Goal: Communication & Community: Answer question/provide support

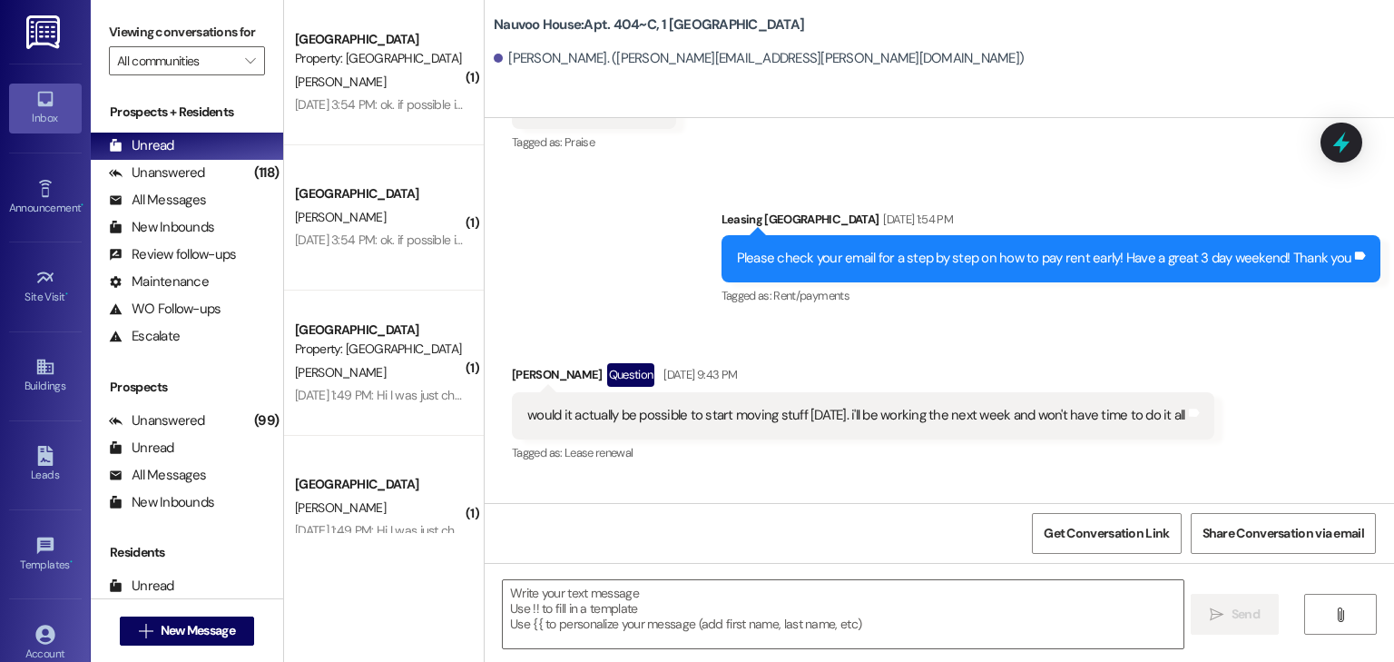
scroll to position [79507, 0]
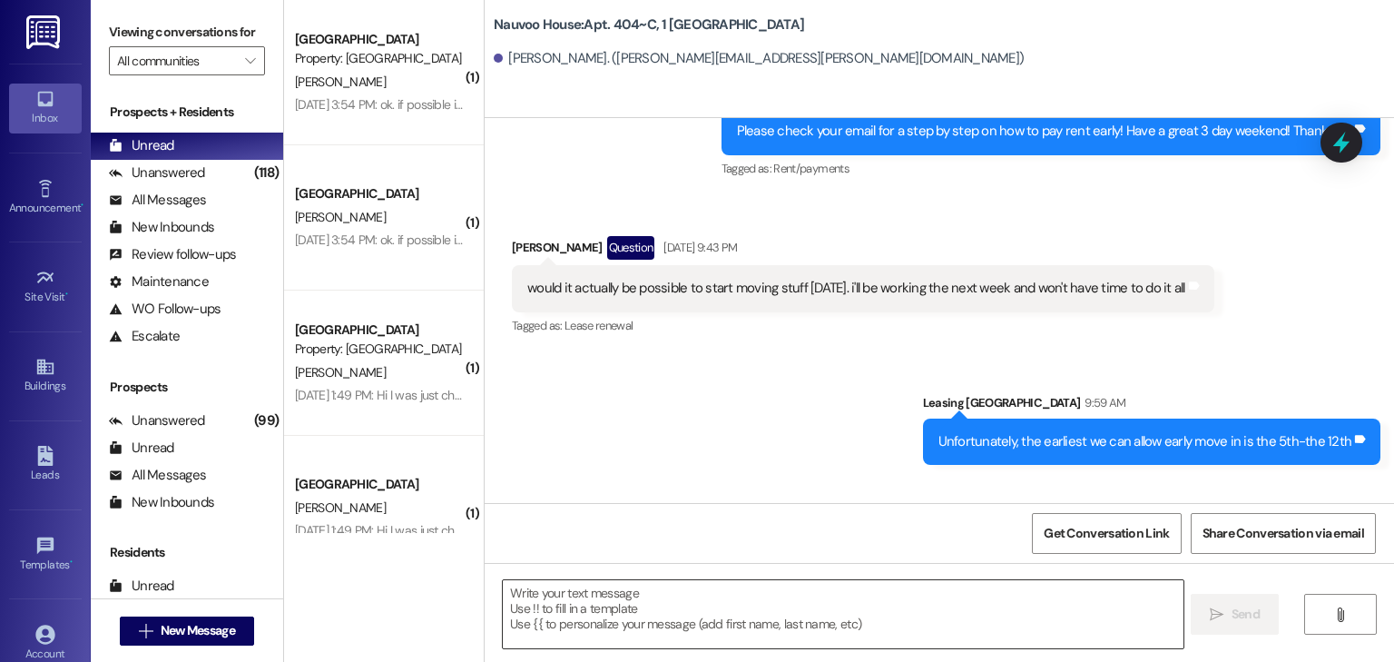
click at [583, 621] on textarea at bounding box center [843, 614] width 680 height 68
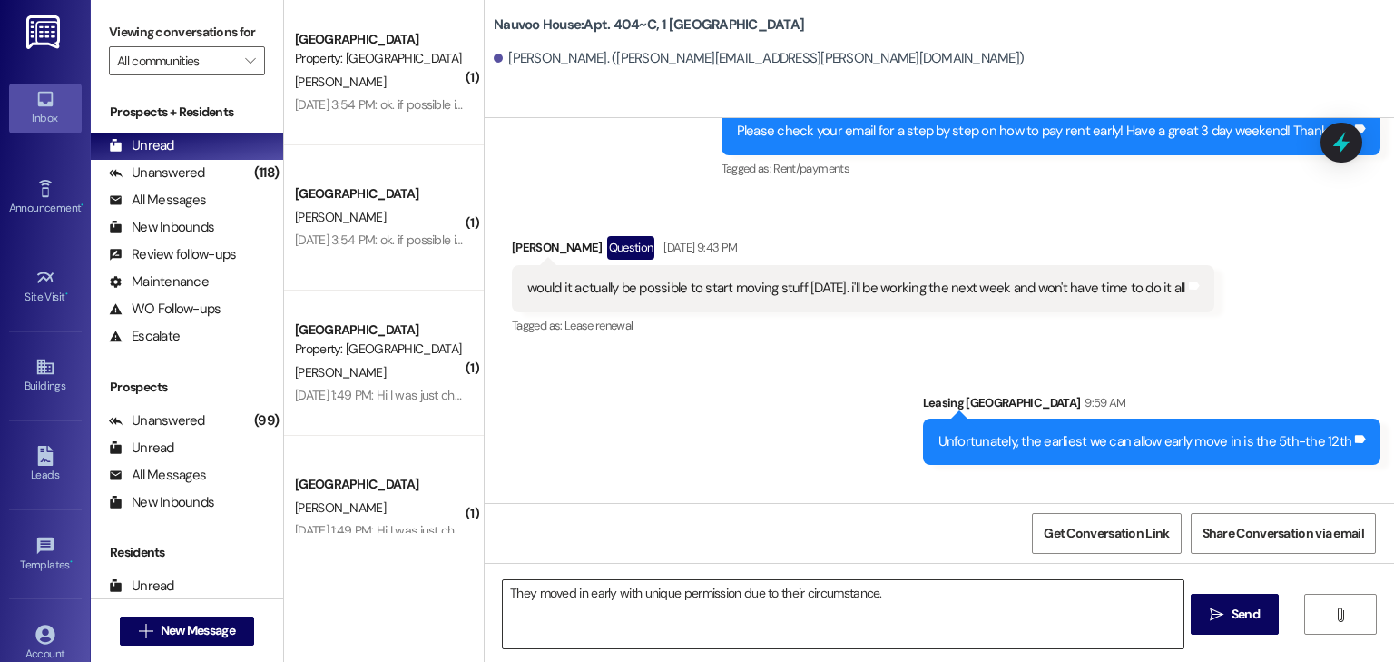
click at [907, 591] on textarea "They moved in early with unique permission due to their circumstance." at bounding box center [843, 614] width 680 height 68
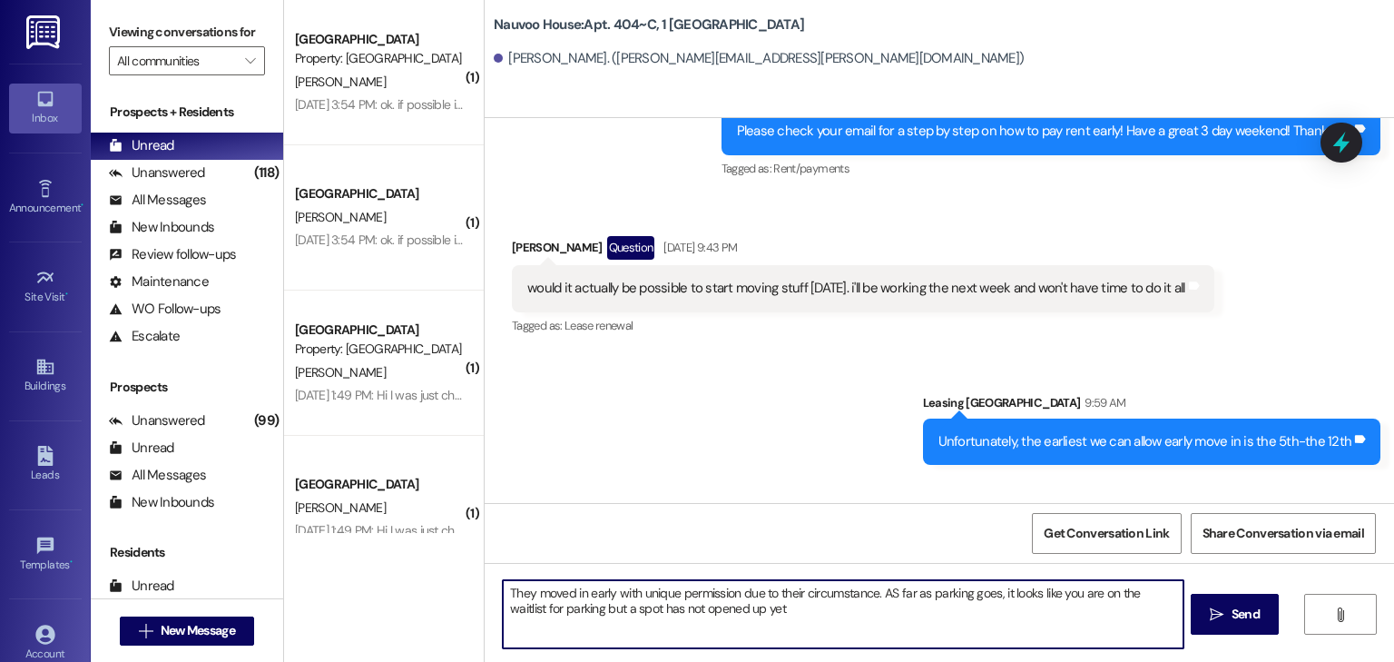
click at [887, 593] on textarea "They moved in early with unique permission due to their circumstance. AS far as…" at bounding box center [843, 614] width 680 height 68
type textarea "They moved in early with unique permission due to their circumstance. As far as…"
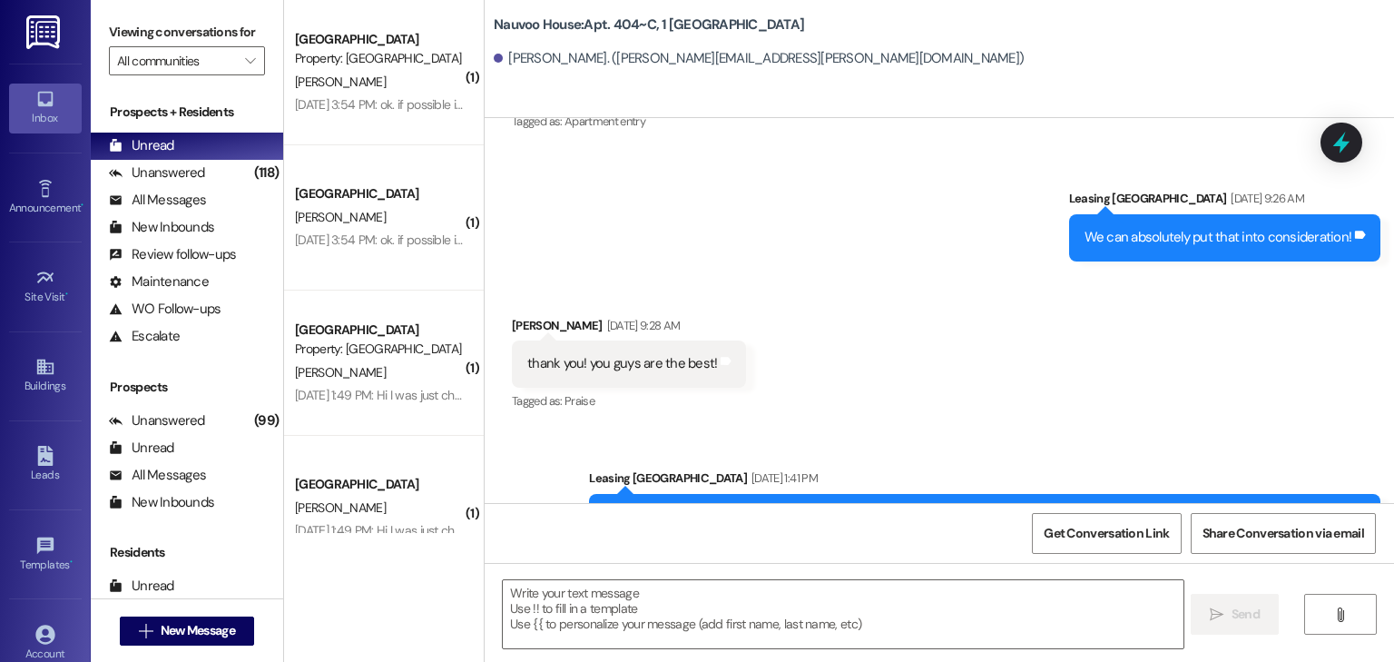
scroll to position [73899, 0]
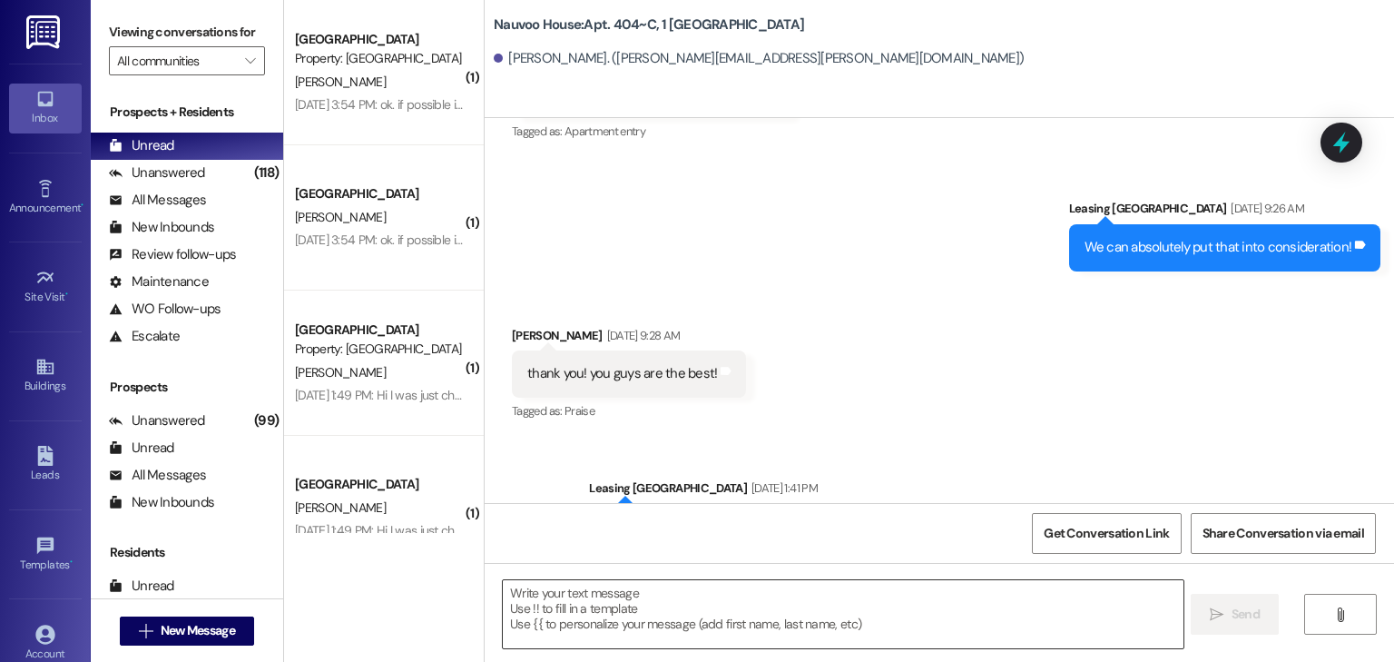
click at [579, 621] on textarea at bounding box center [843, 614] width 680 height 68
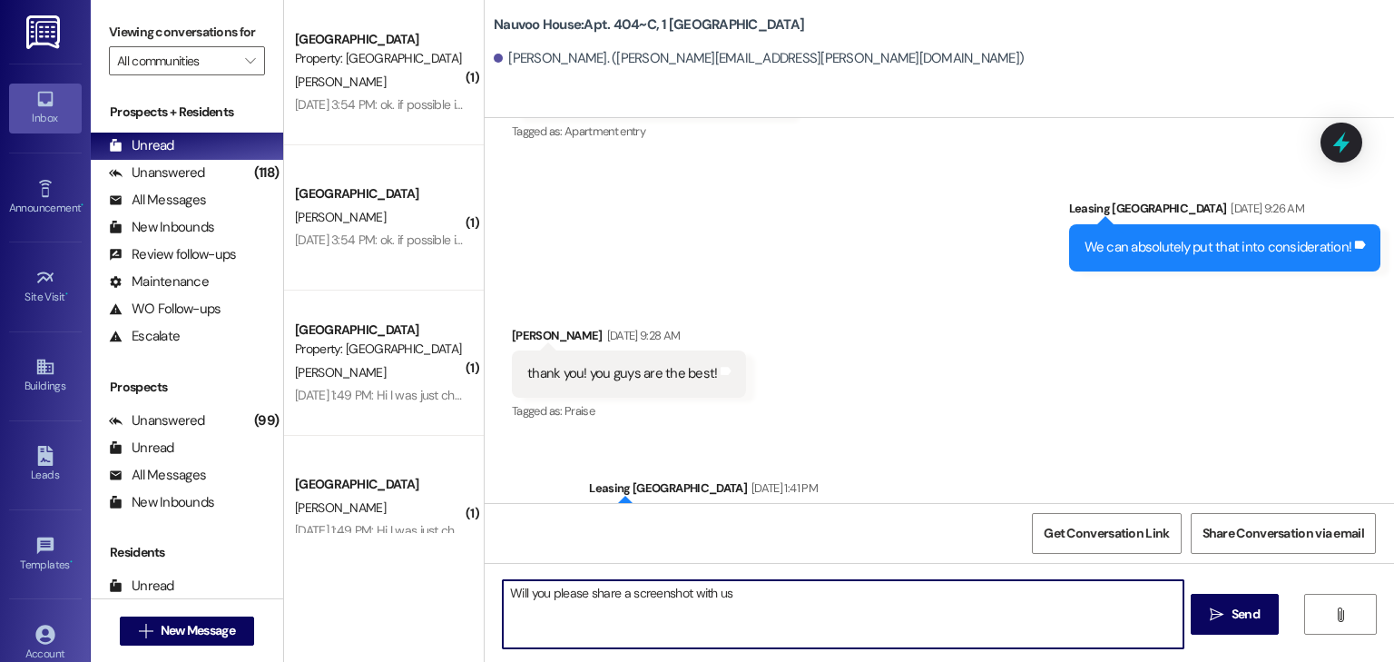
type textarea "Will you please share a screenshot with us?"
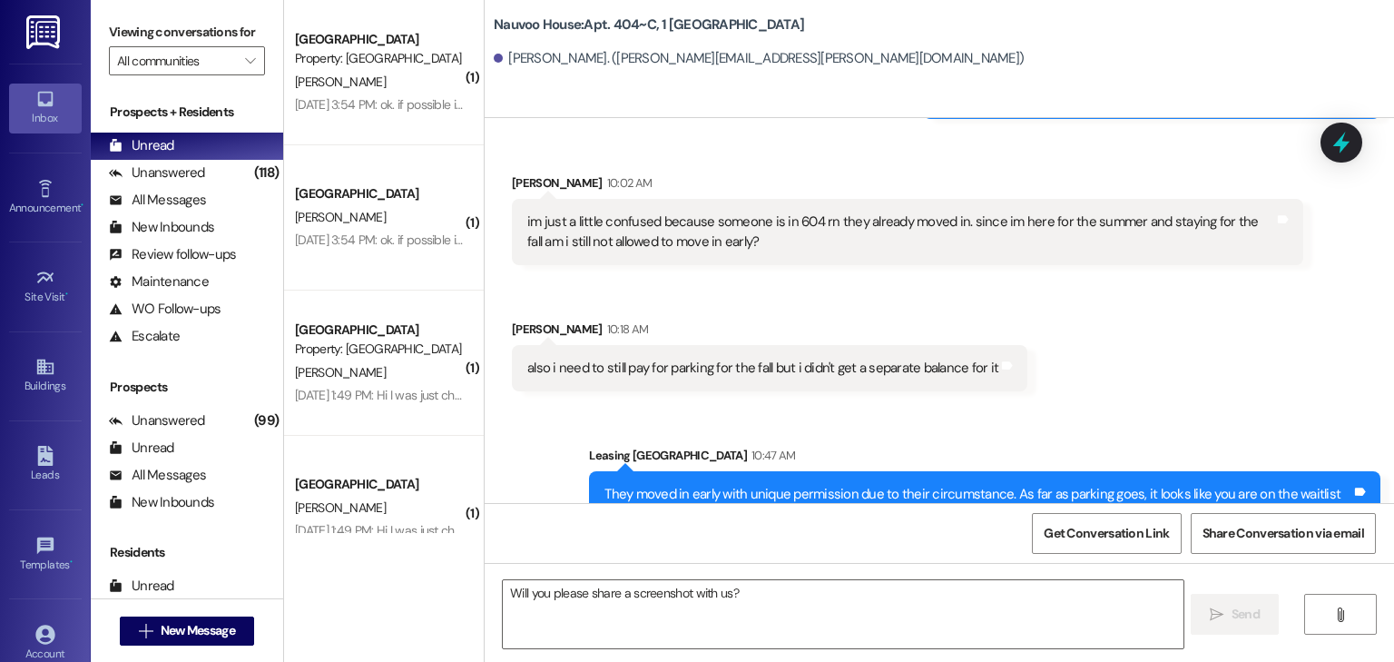
scroll to position [80032, 0]
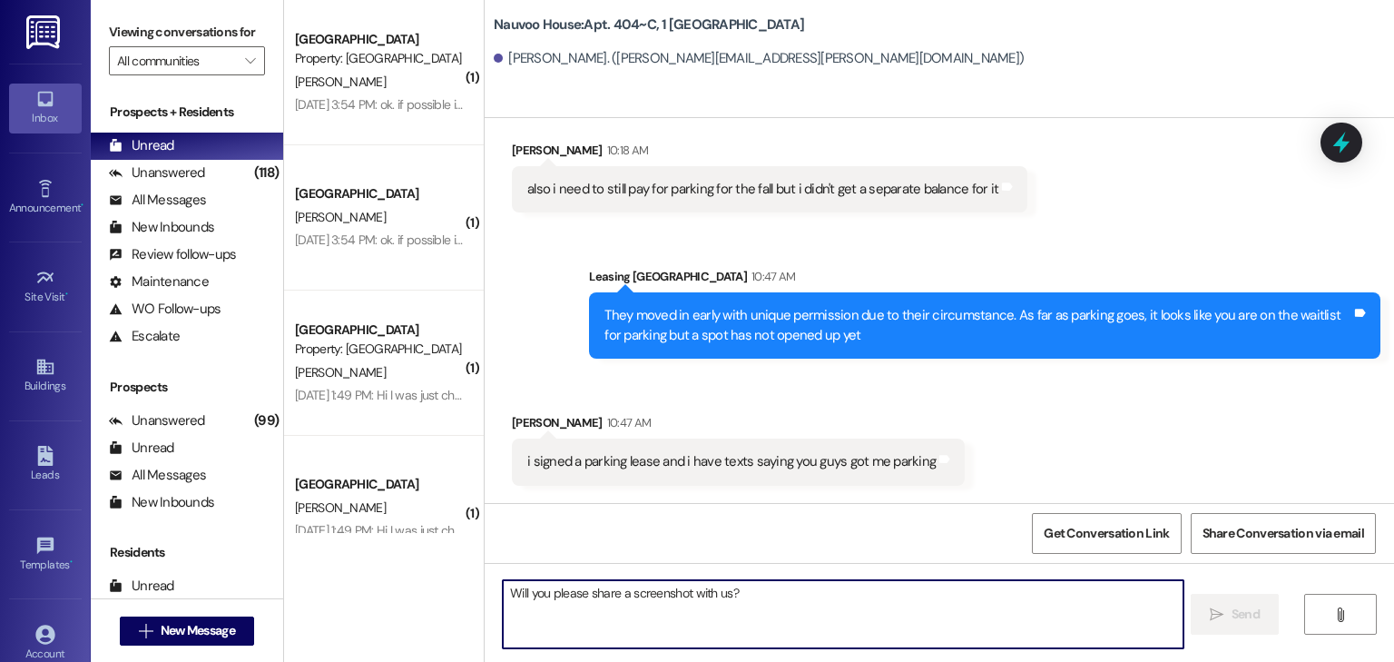
click at [518, 615] on textarea "Will you please share a screenshot with us?" at bounding box center [843, 614] width 680 height 68
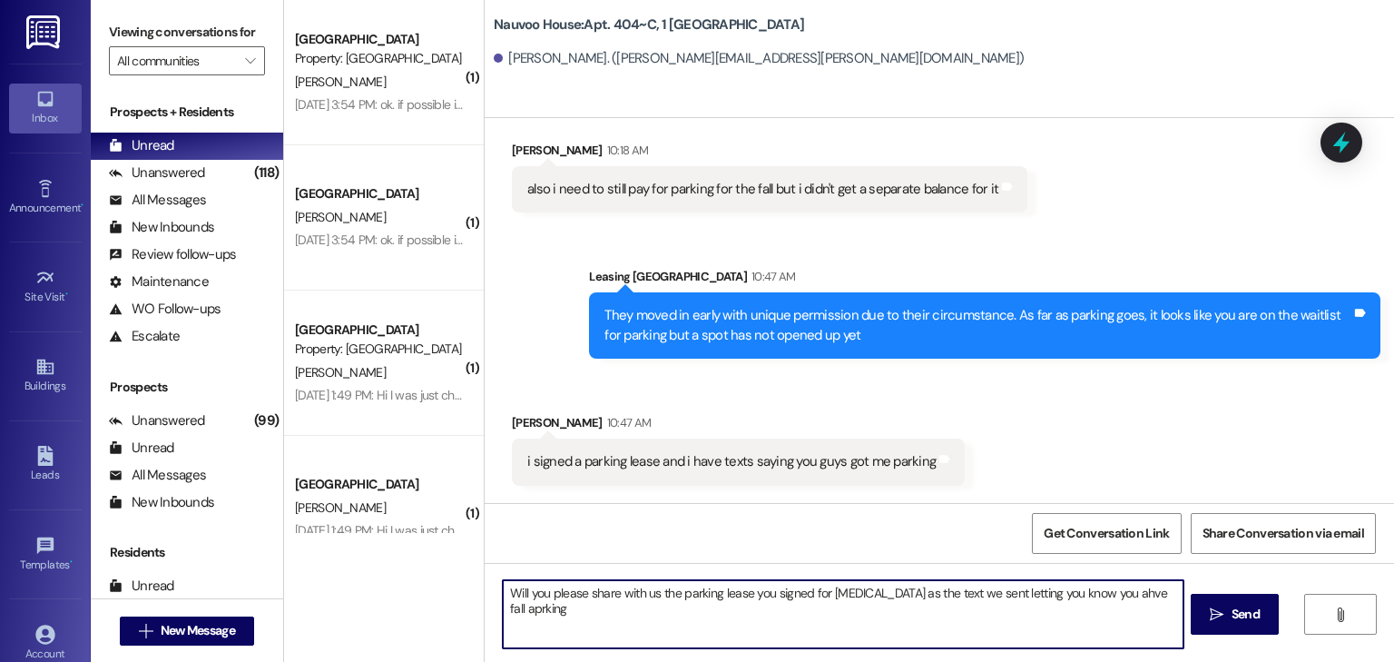
type textarea "Will you please share with us the parking lease you signed for [MEDICAL_DATA] a…"
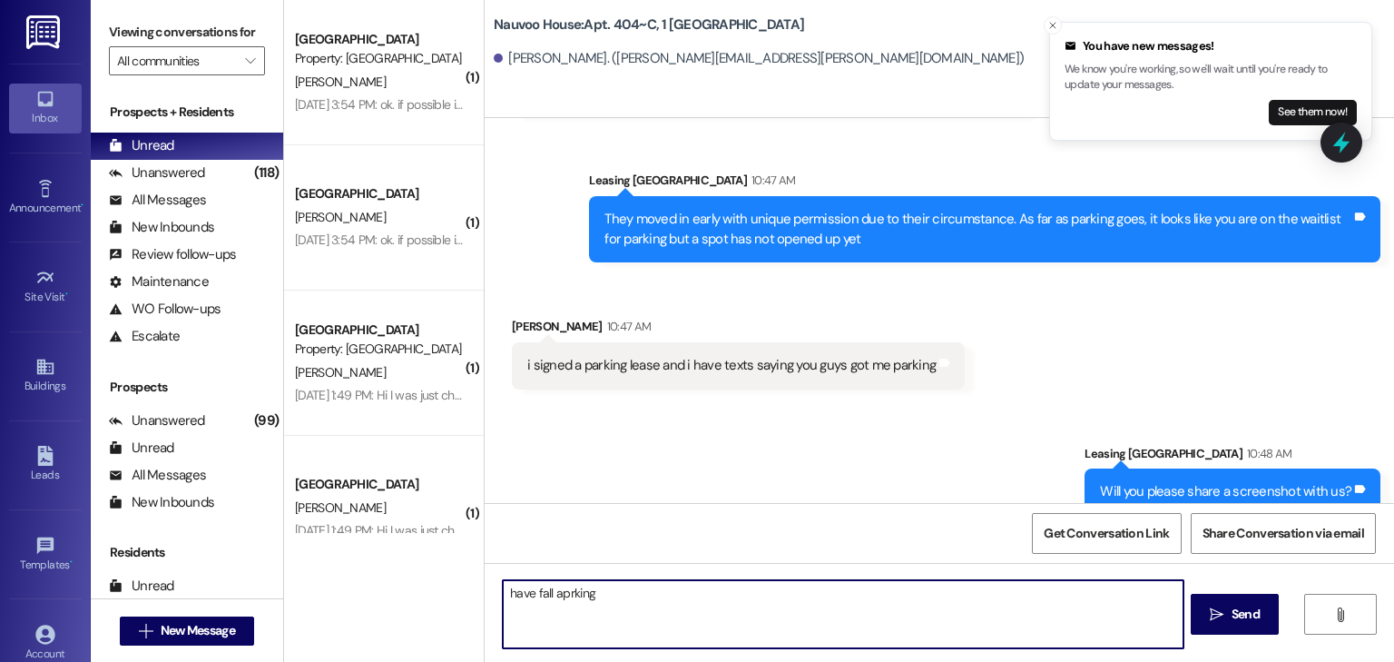
scroll to position [80285, 0]
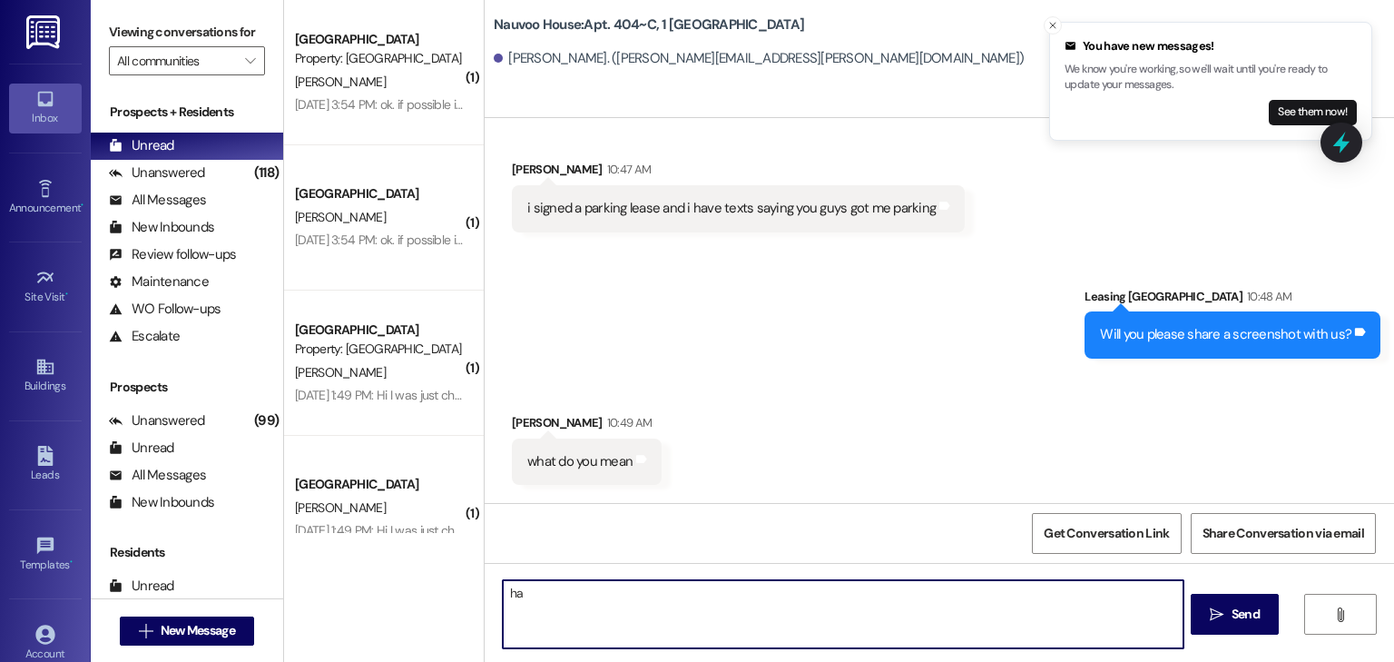
type textarea "h"
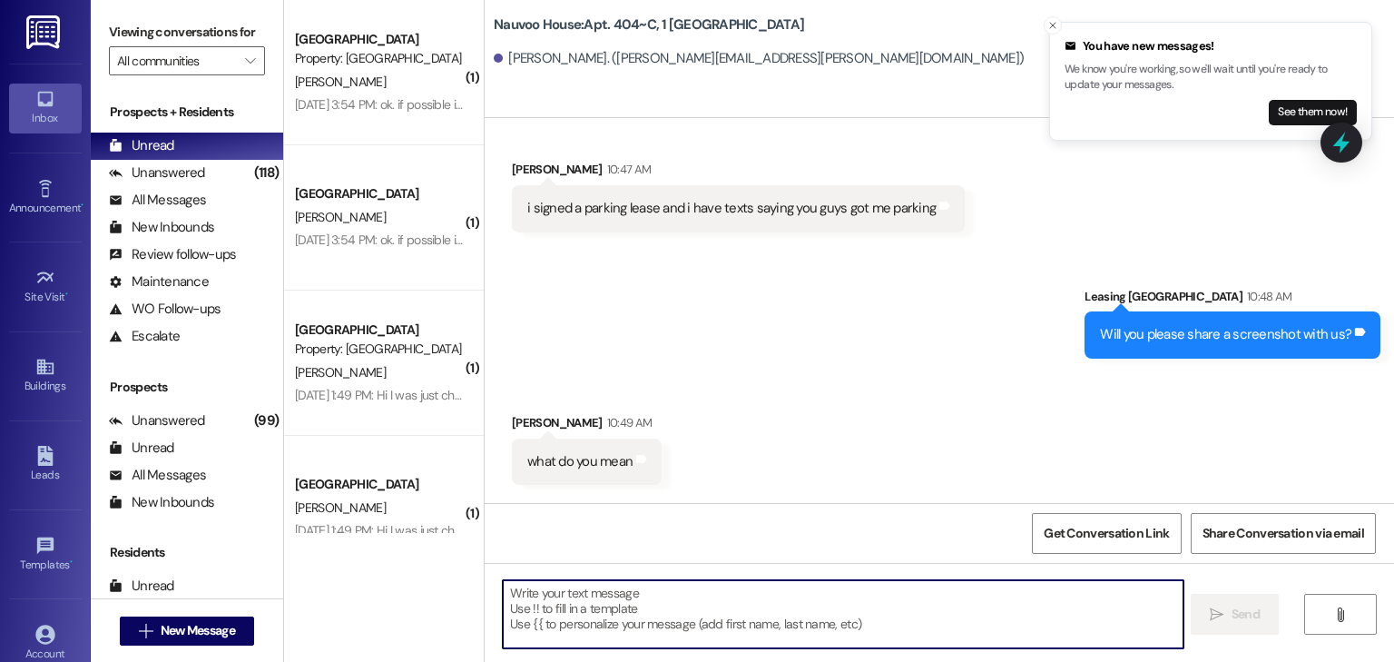
type textarea "y"
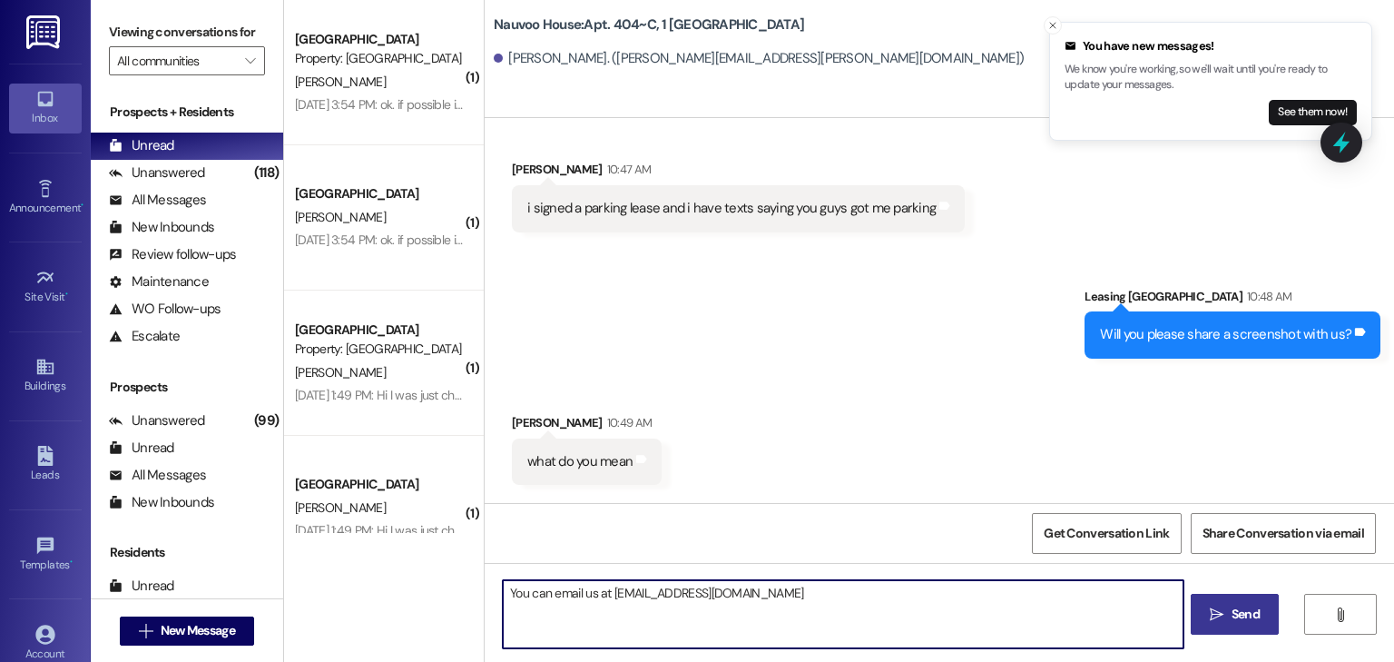
type textarea "You can email us at nauvoo@redstoneresidential.com"
click at [1238, 611] on span "Send" at bounding box center [1245, 613] width 28 height 19
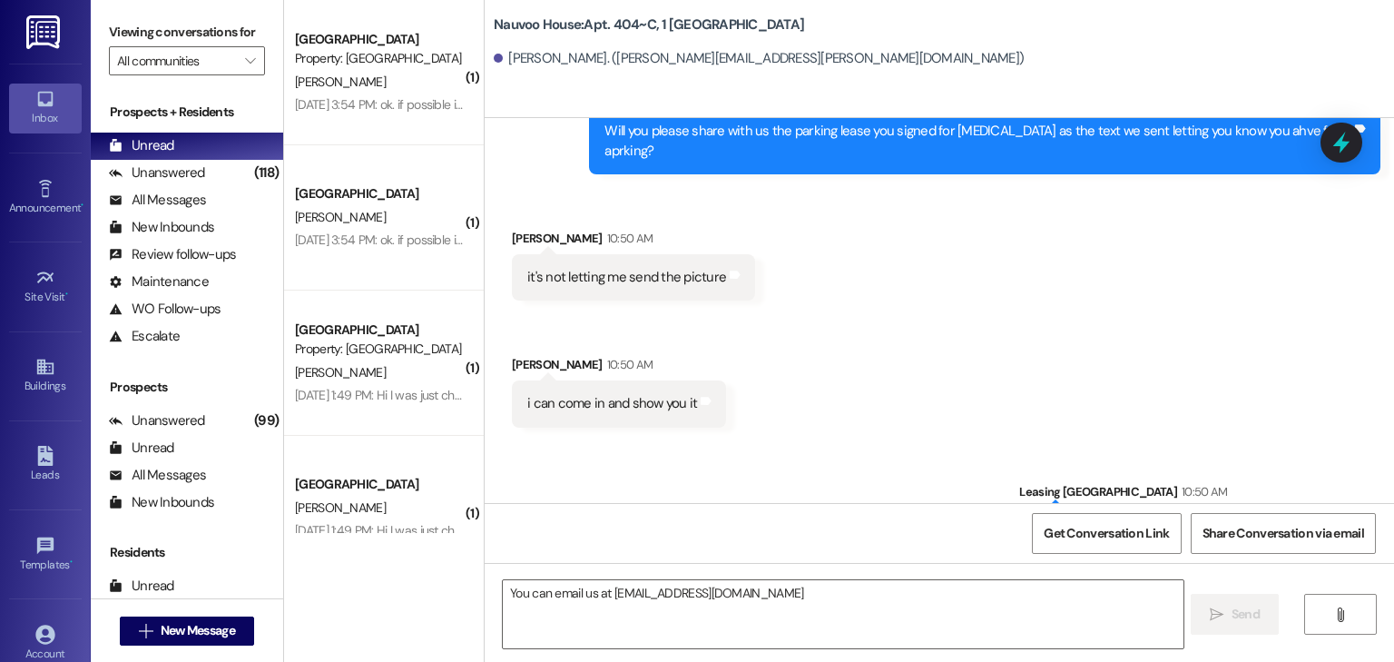
scroll to position [81023, 0]
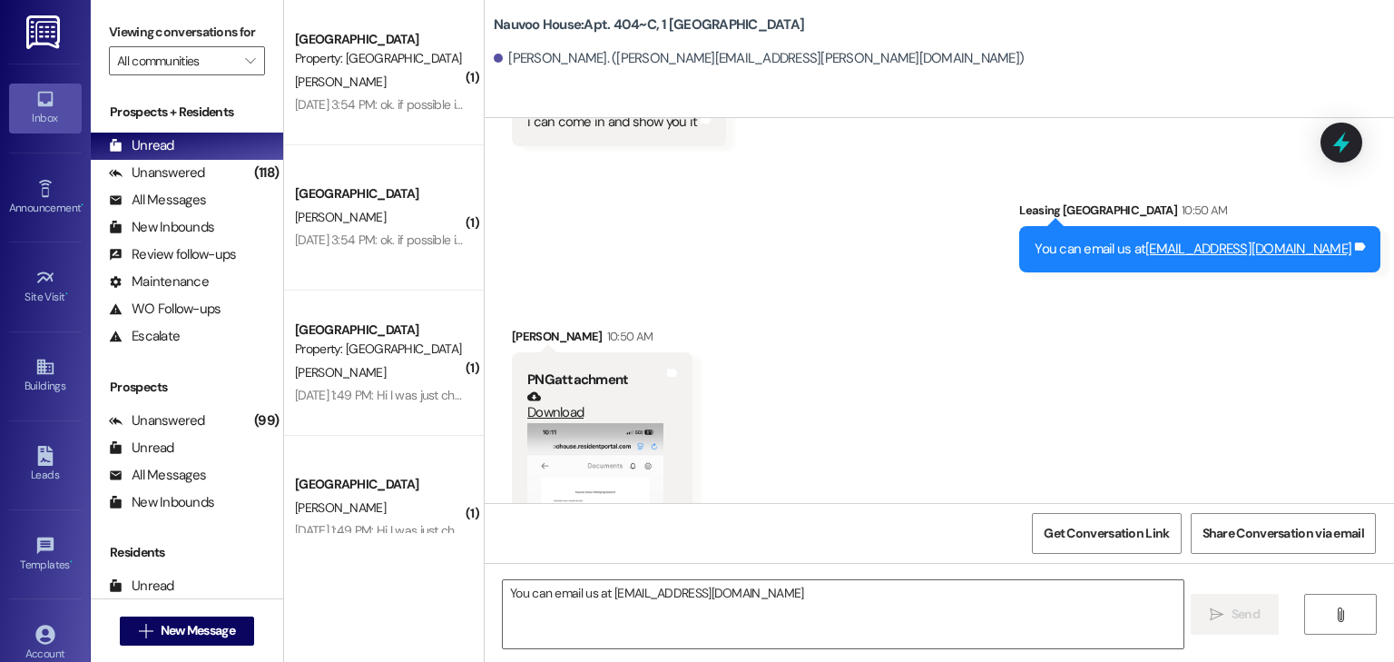
click at [603, 423] on button "Zoom image" at bounding box center [595, 570] width 136 height 295
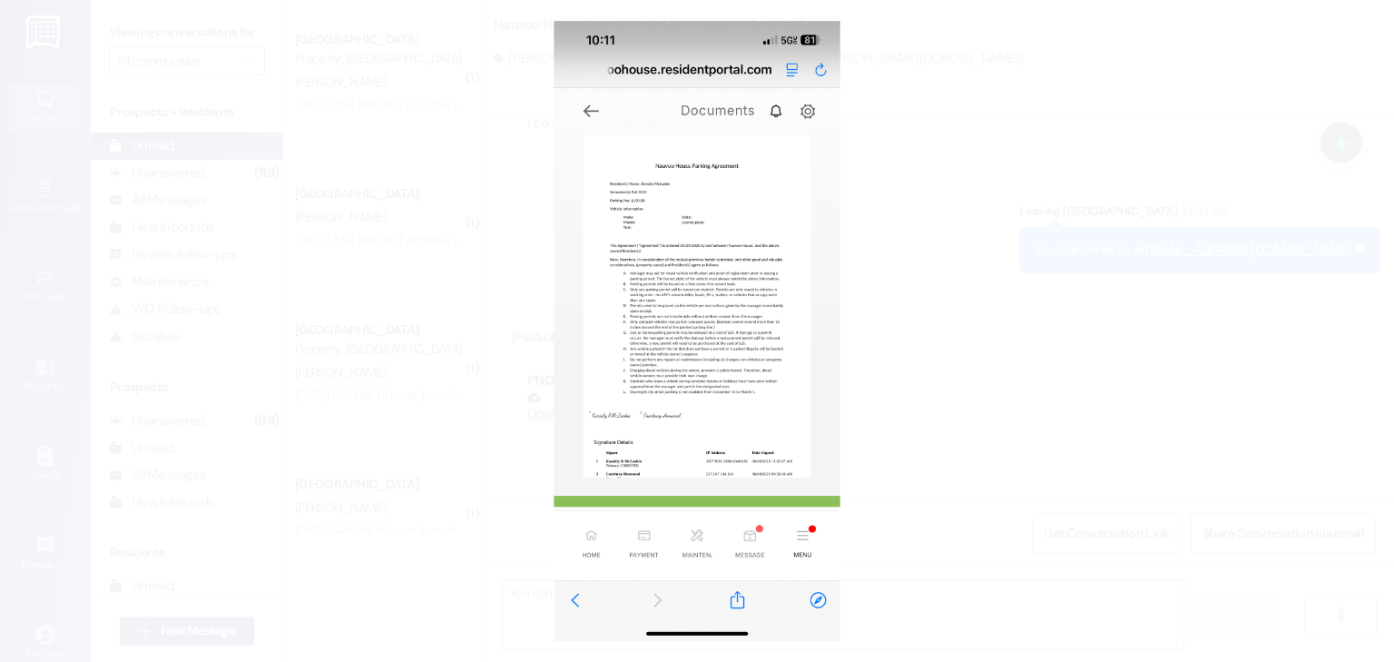
scroll to position [81505, 0]
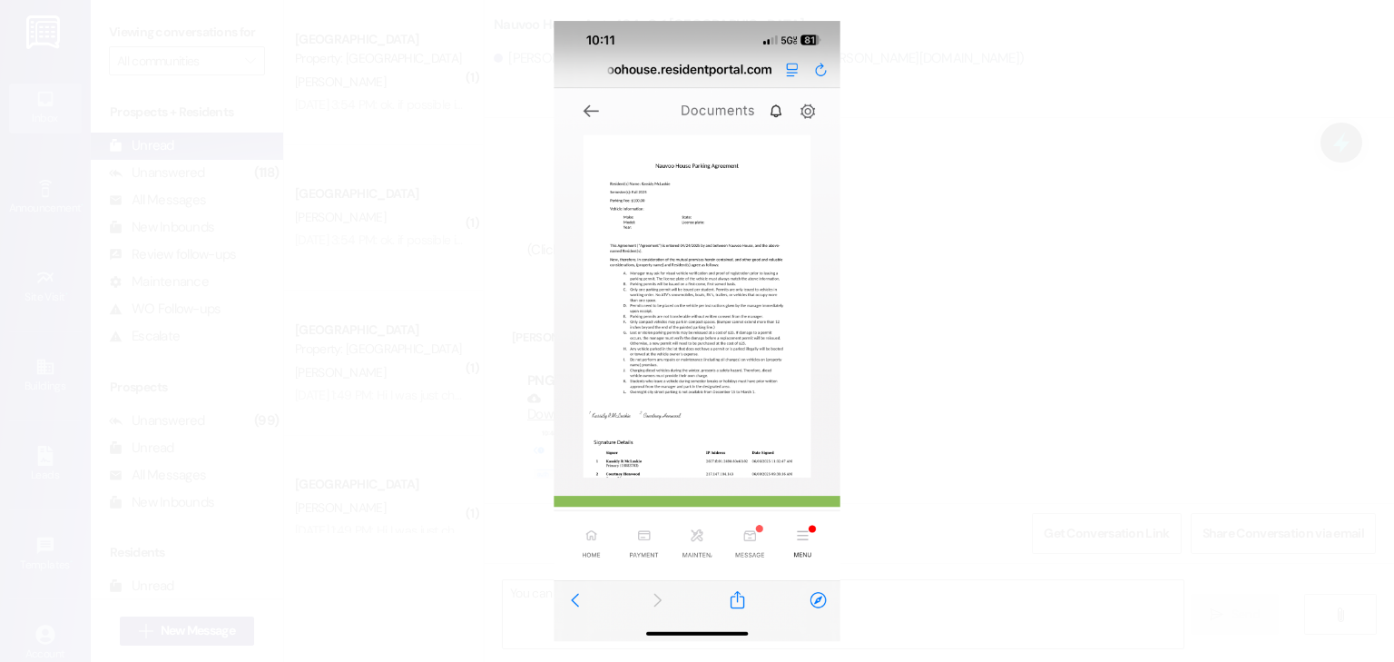
click at [469, 501] on button "Unzoom image" at bounding box center [697, 331] width 1394 height 662
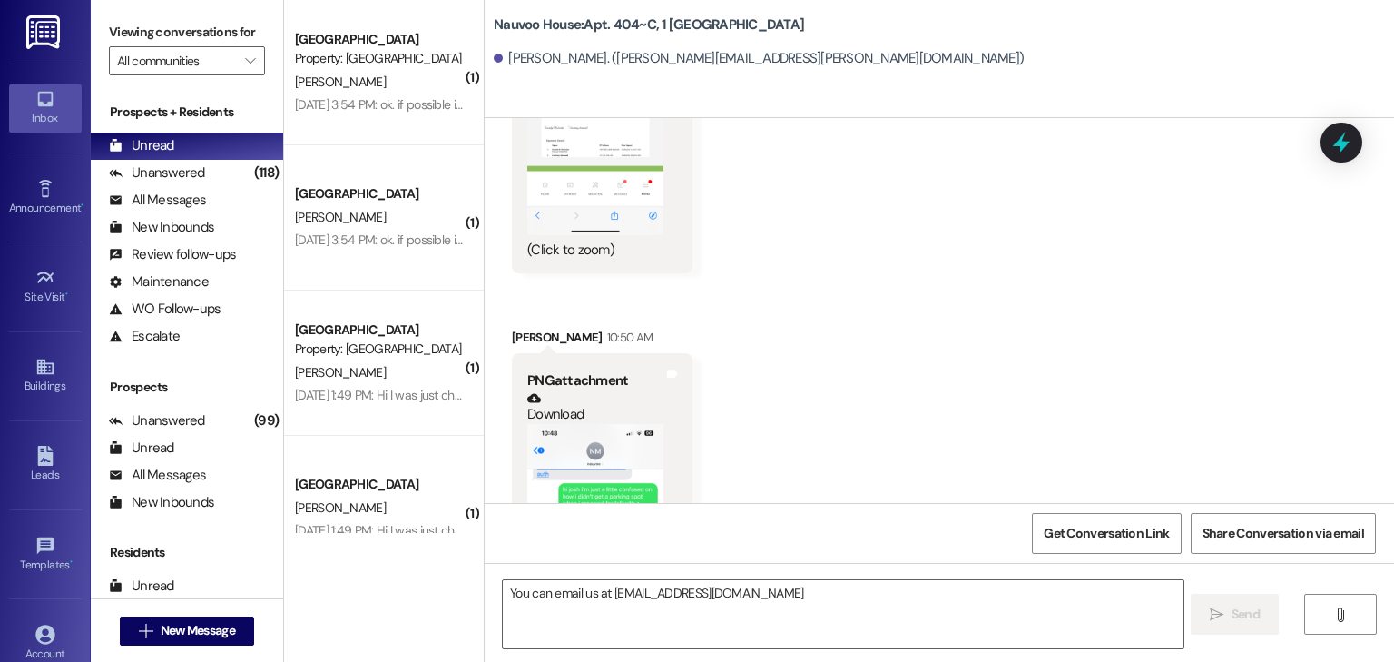
click at [574, 424] on button "Zoom image" at bounding box center [595, 571] width 136 height 294
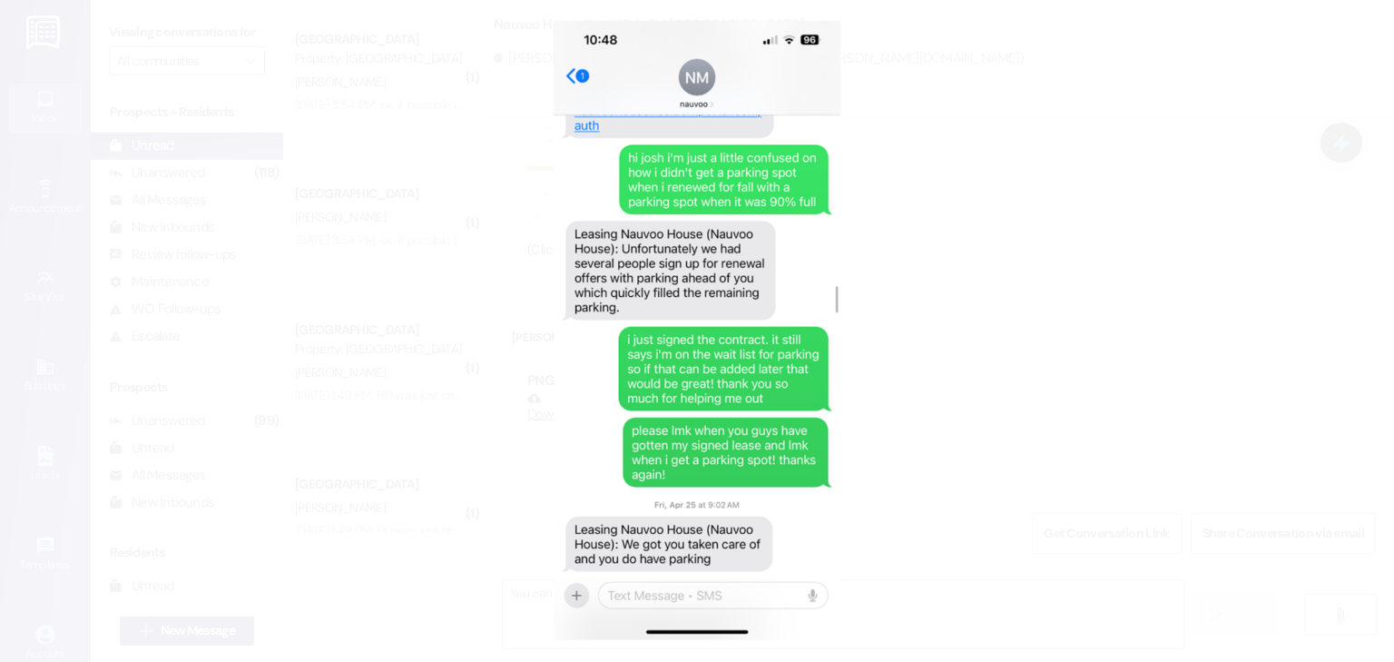
click at [505, 411] on button "Unzoom image" at bounding box center [697, 331] width 1394 height 662
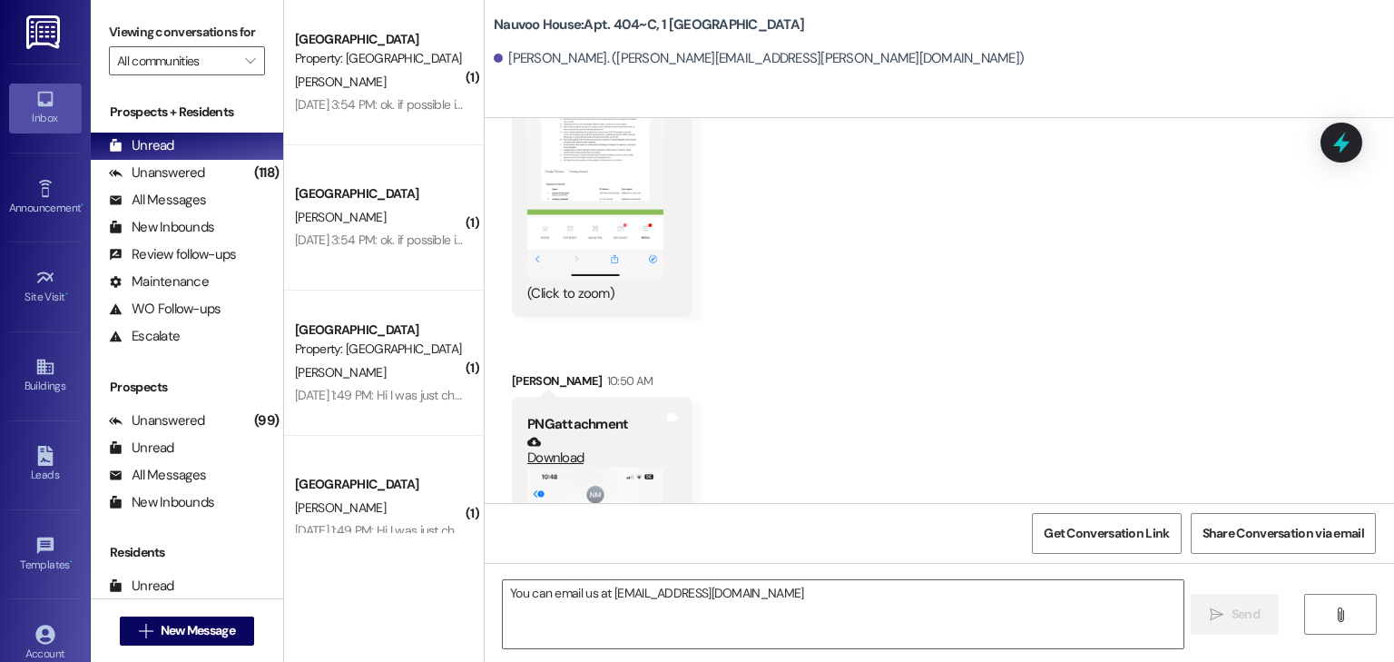
scroll to position [81631, 0]
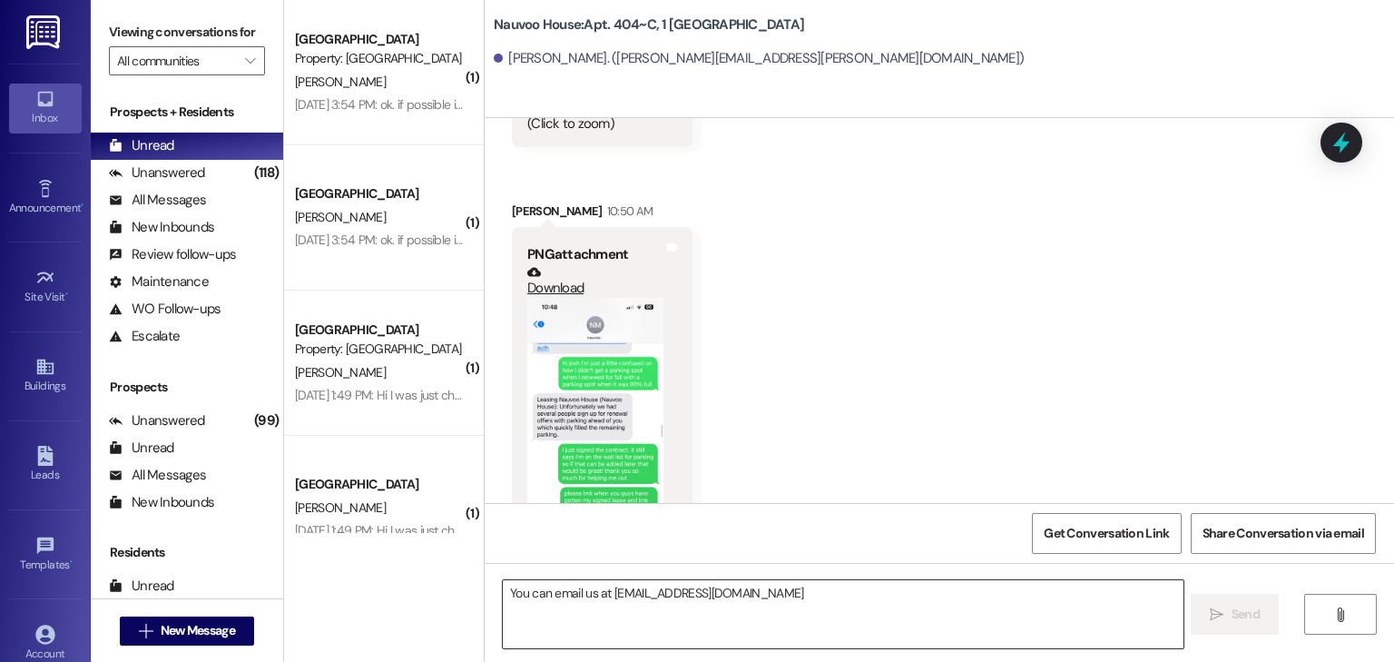
click at [544, 623] on textarea "You can email us at nauvoo@redstoneresidential.com" at bounding box center [843, 614] width 680 height 68
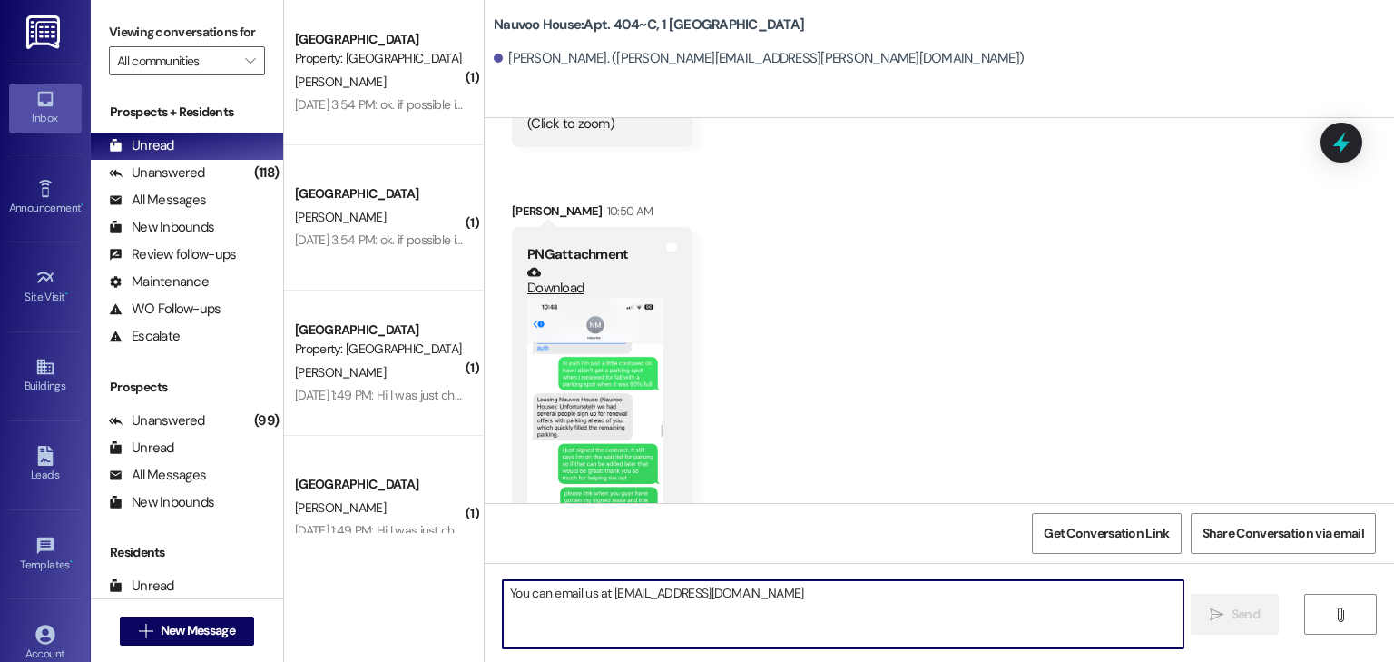
click at [556, 619] on textarea "You can email us at nauvoo@redstoneresidential.com" at bounding box center [843, 614] width 680 height 68
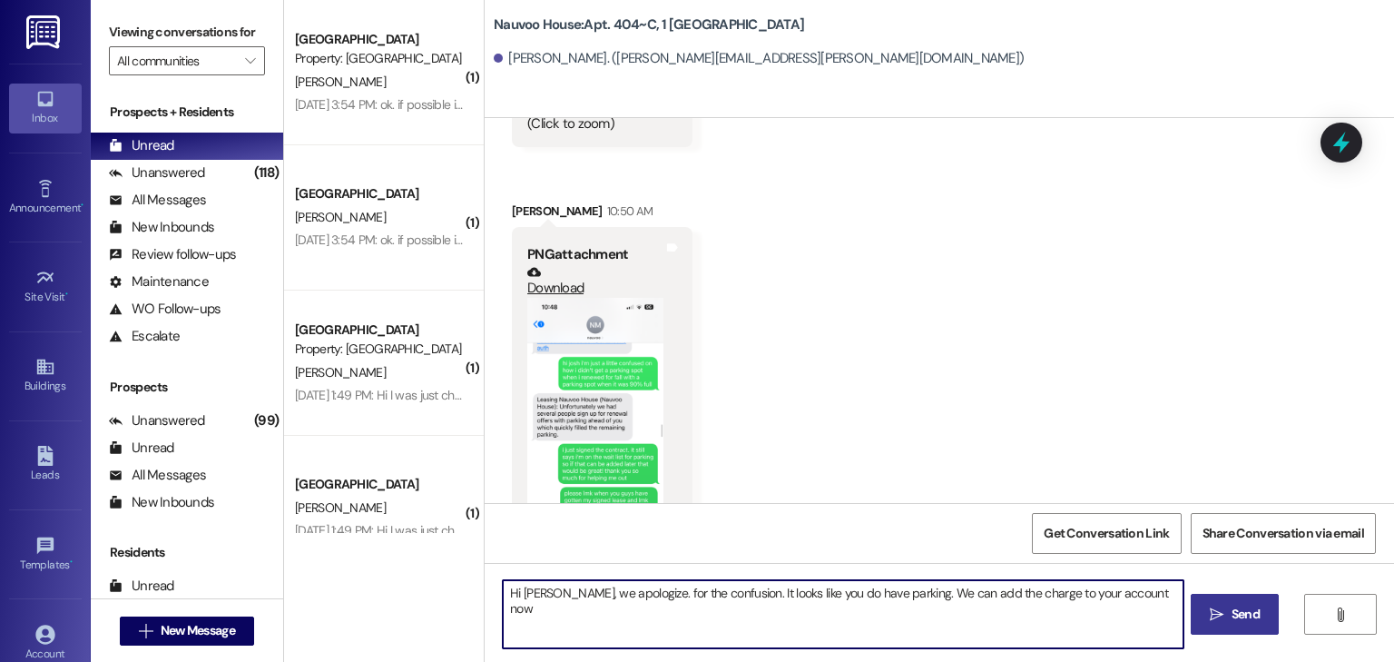
type textarea "Hi [PERSON_NAME], we apologize. for the confusion. It looks like you do have pa…"
click at [1221, 610] on icon "" at bounding box center [1217, 614] width 14 height 15
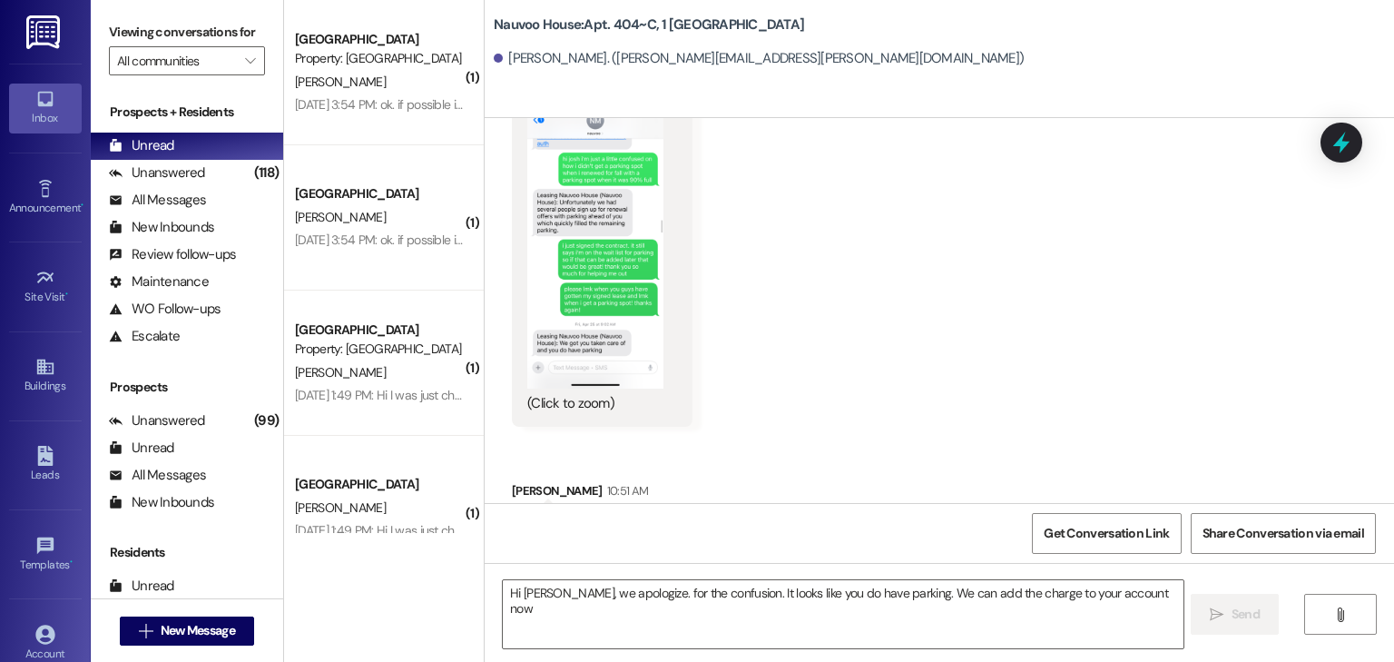
scroll to position [81885, 0]
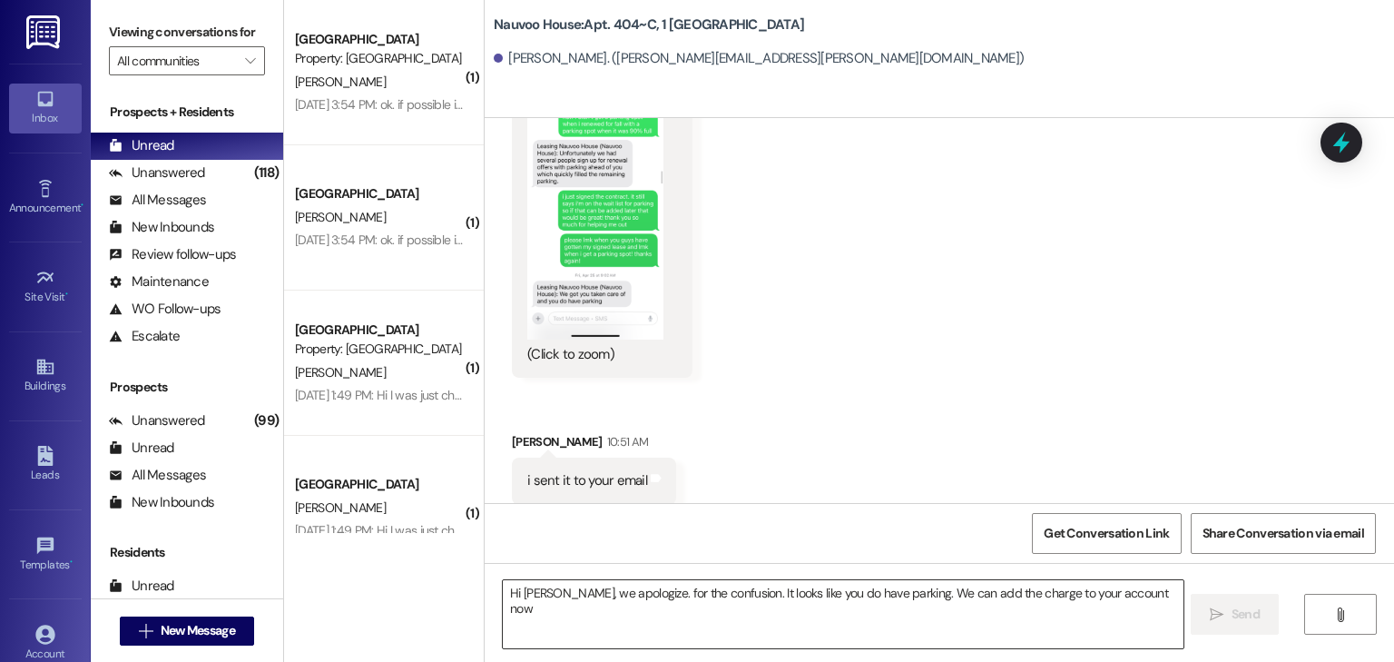
click at [632, 623] on textarea "Hi [PERSON_NAME], we apologize. for the confusion. It looks like you do have pa…" at bounding box center [843, 614] width 680 height 68
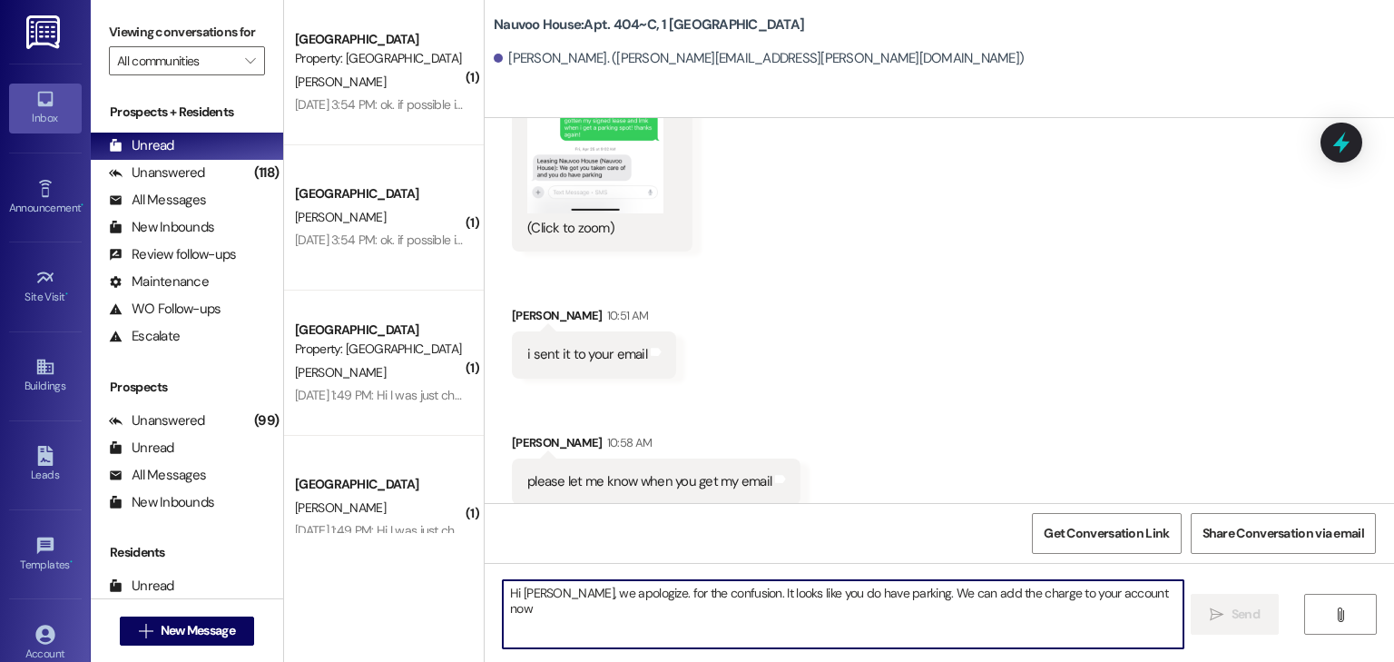
scroll to position [82012, 0]
click at [546, 621] on textarea "Hi [PERSON_NAME], we apologize. for the confusion. It looks like you do have pa…" at bounding box center [843, 614] width 680 height 68
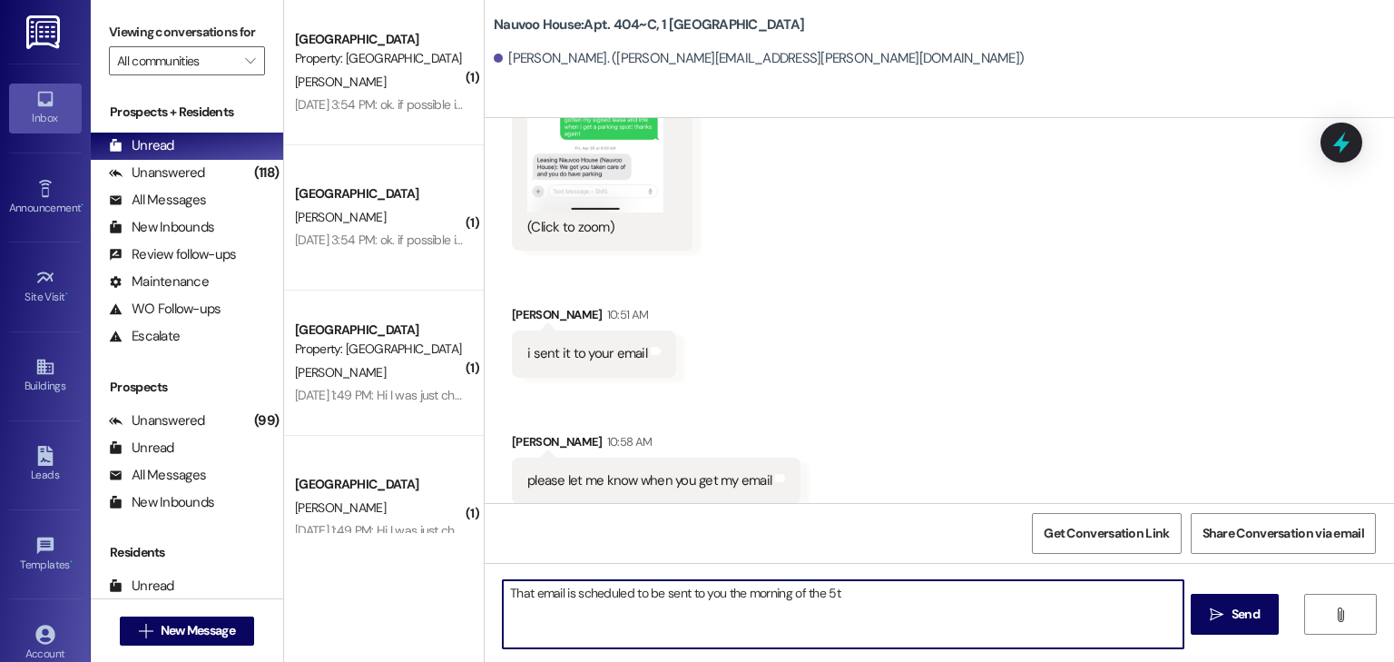
type textarea "That email is scheduled to be sent to you the morning of the 5th"
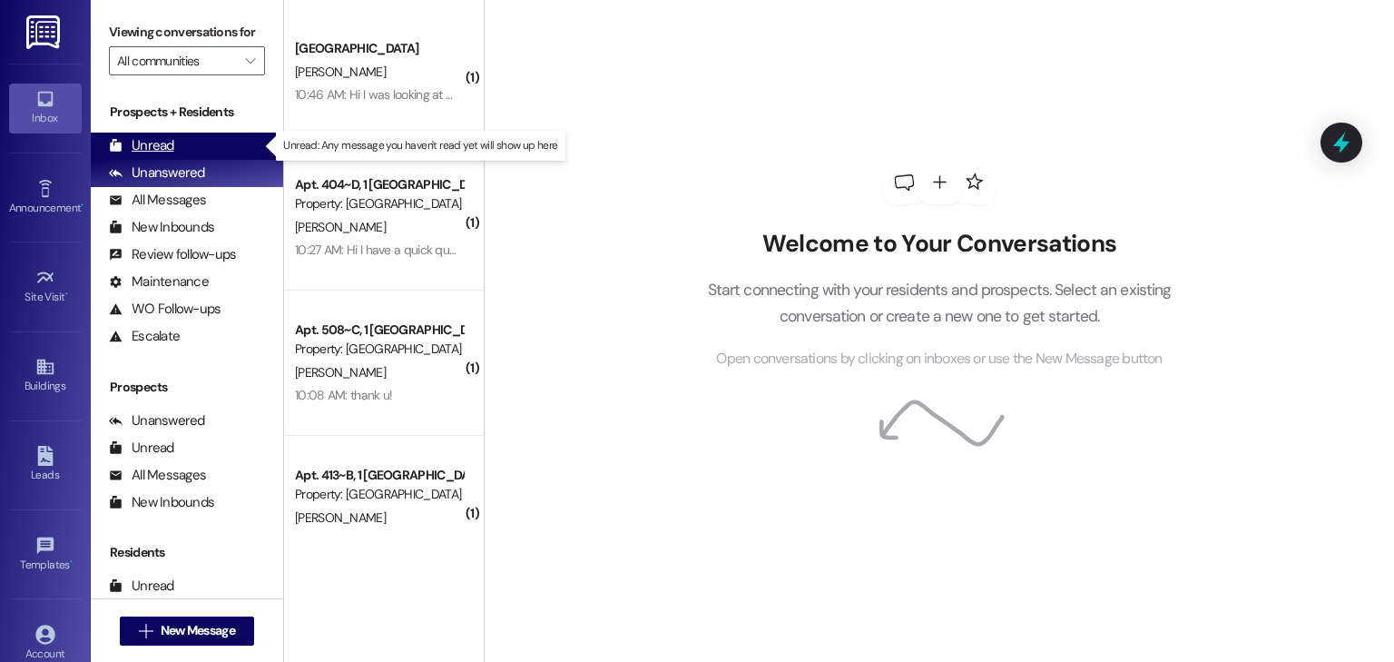
click at [179, 137] on div "Unread (0)" at bounding box center [187, 145] width 192 height 27
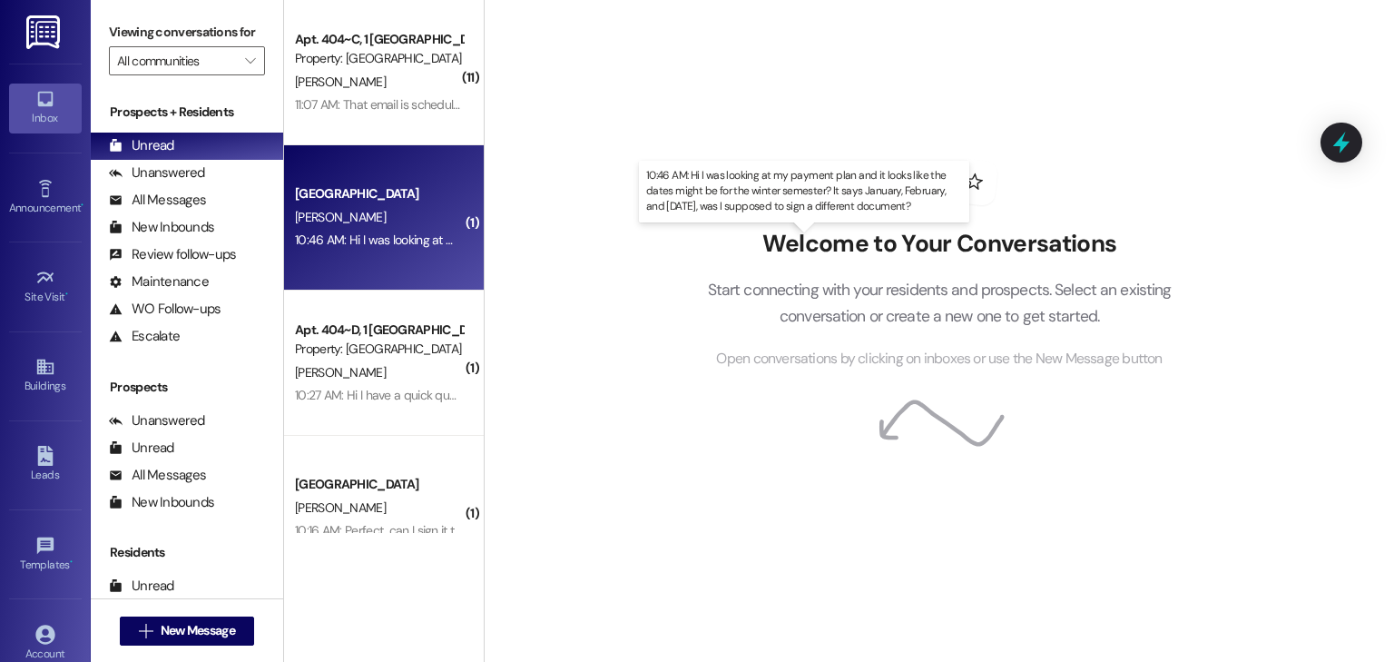
click at [402, 233] on div "10:46 AM: Hi I was looking at my payment plan and it looks like the dates might…" at bounding box center [796, 239] width 1003 height 16
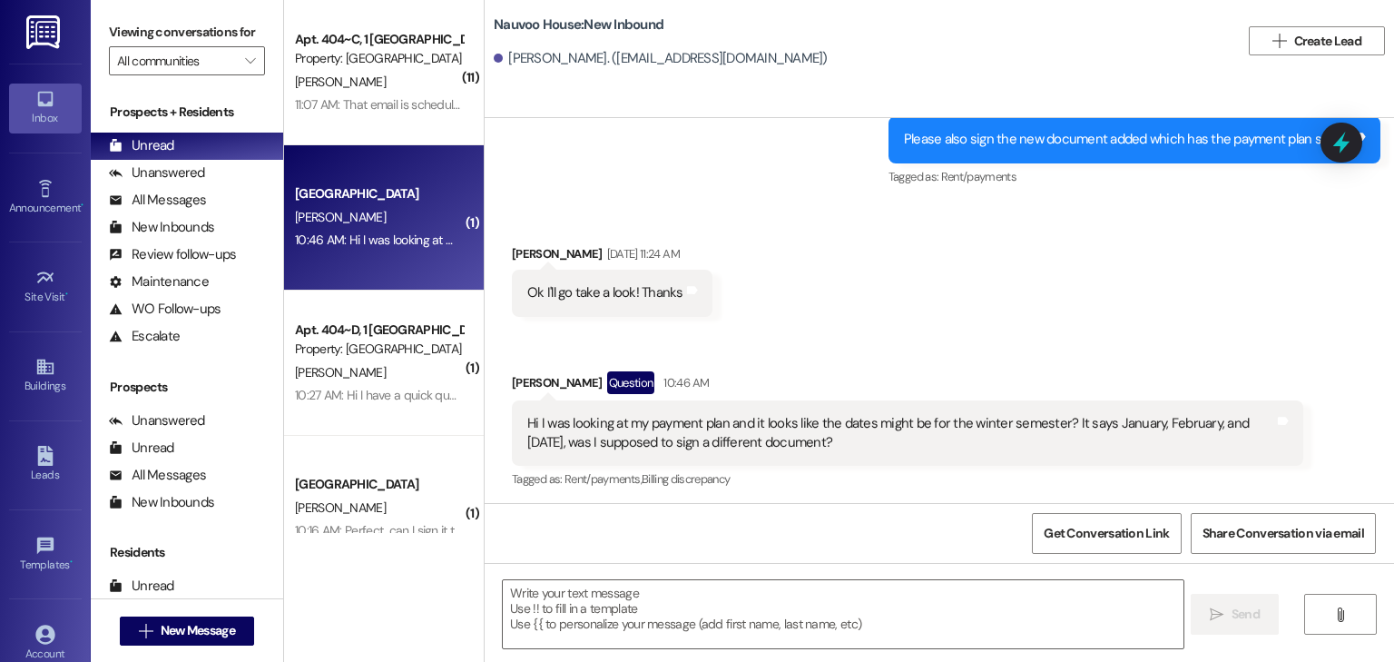
scroll to position [2623, 0]
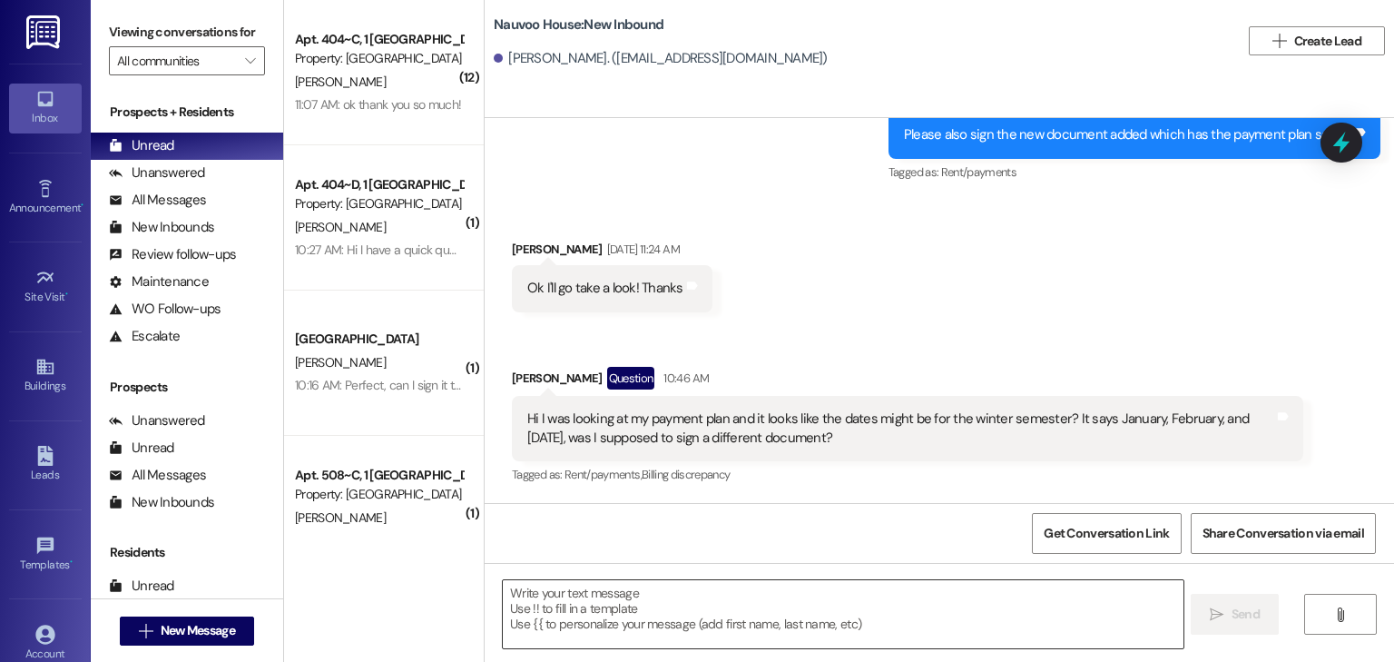
click at [547, 635] on textarea at bounding box center [843, 614] width 680 height 68
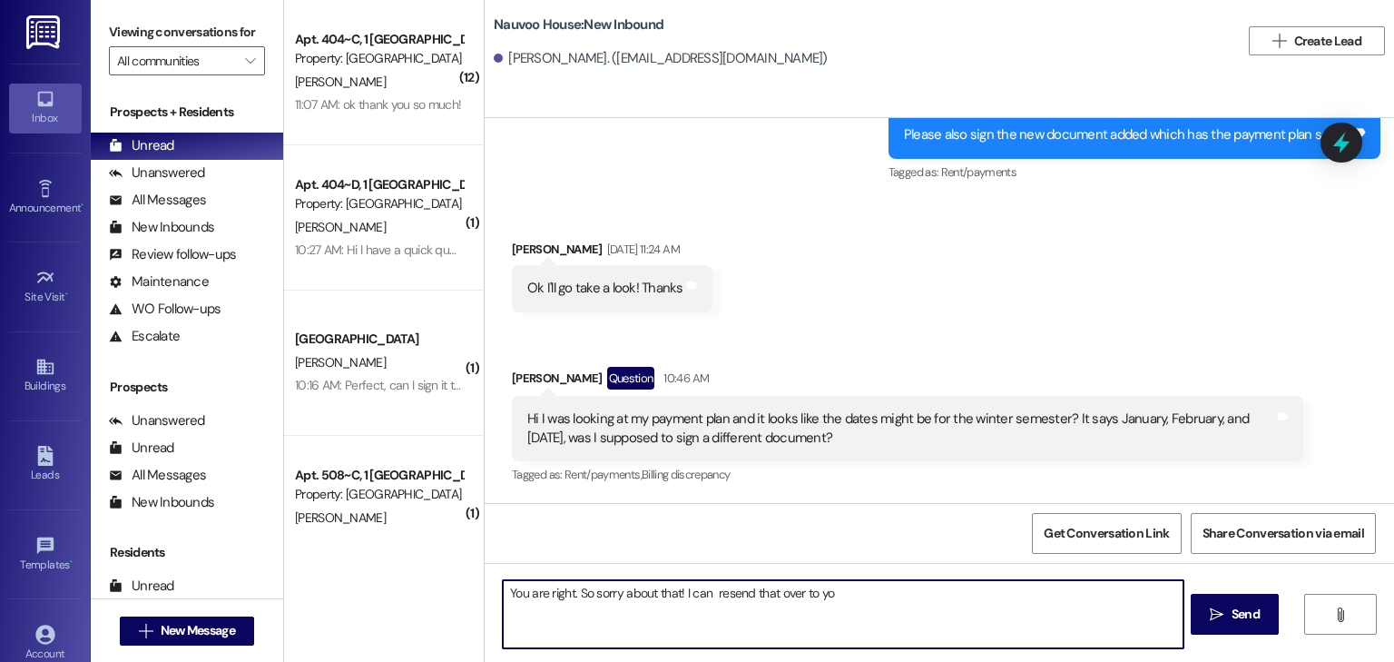
type textarea "You are right. So sorry about that! I can resend that over to you"
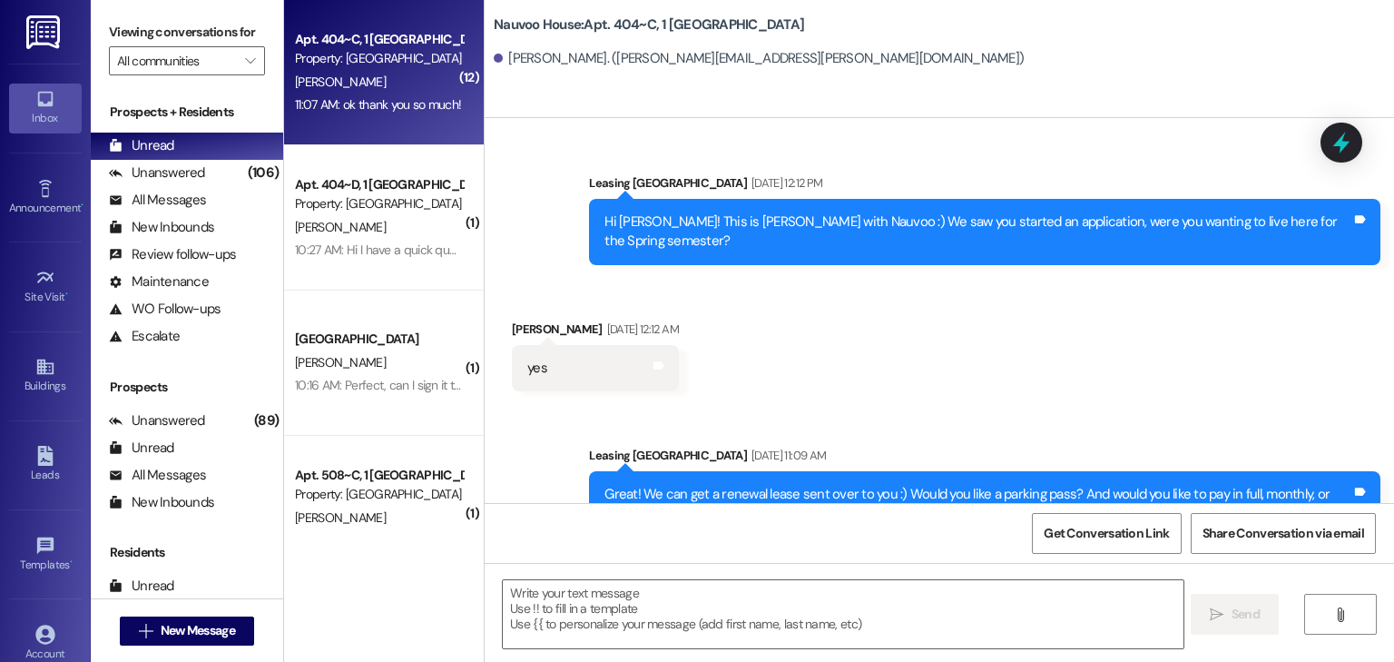
scroll to position [82828, 0]
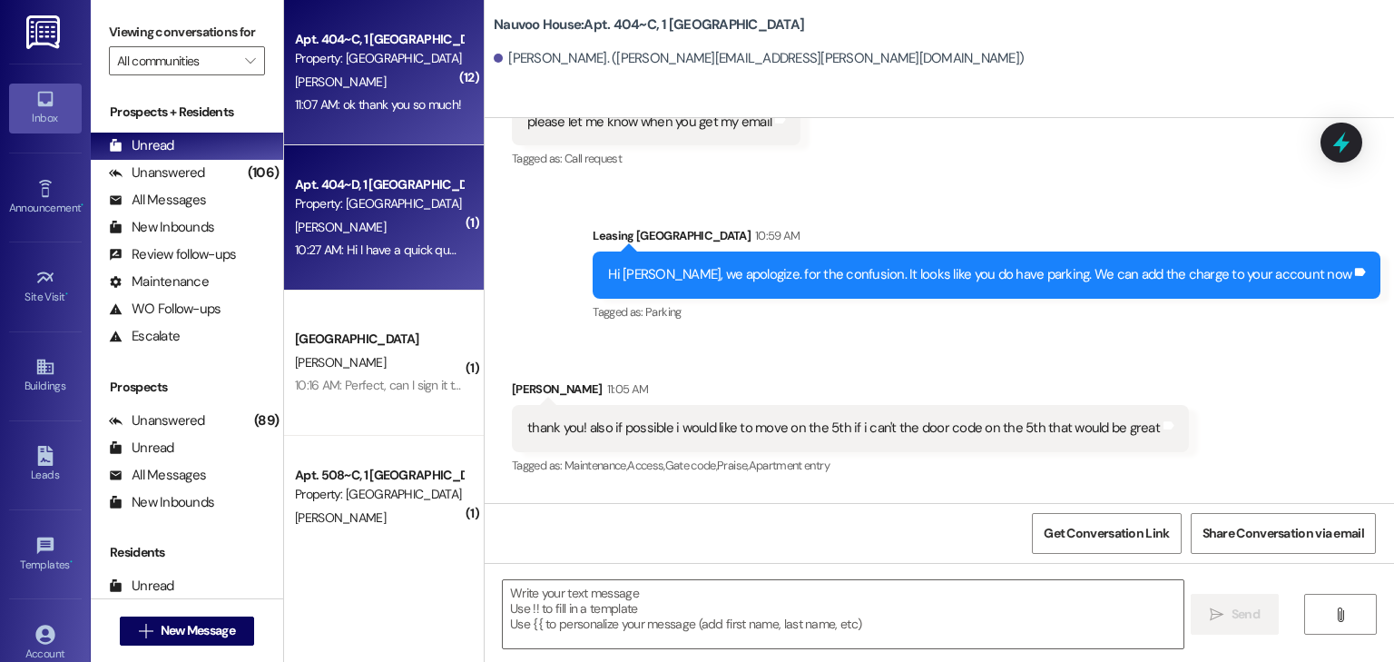
click at [370, 224] on div "[PERSON_NAME]" at bounding box center [379, 227] width 172 height 23
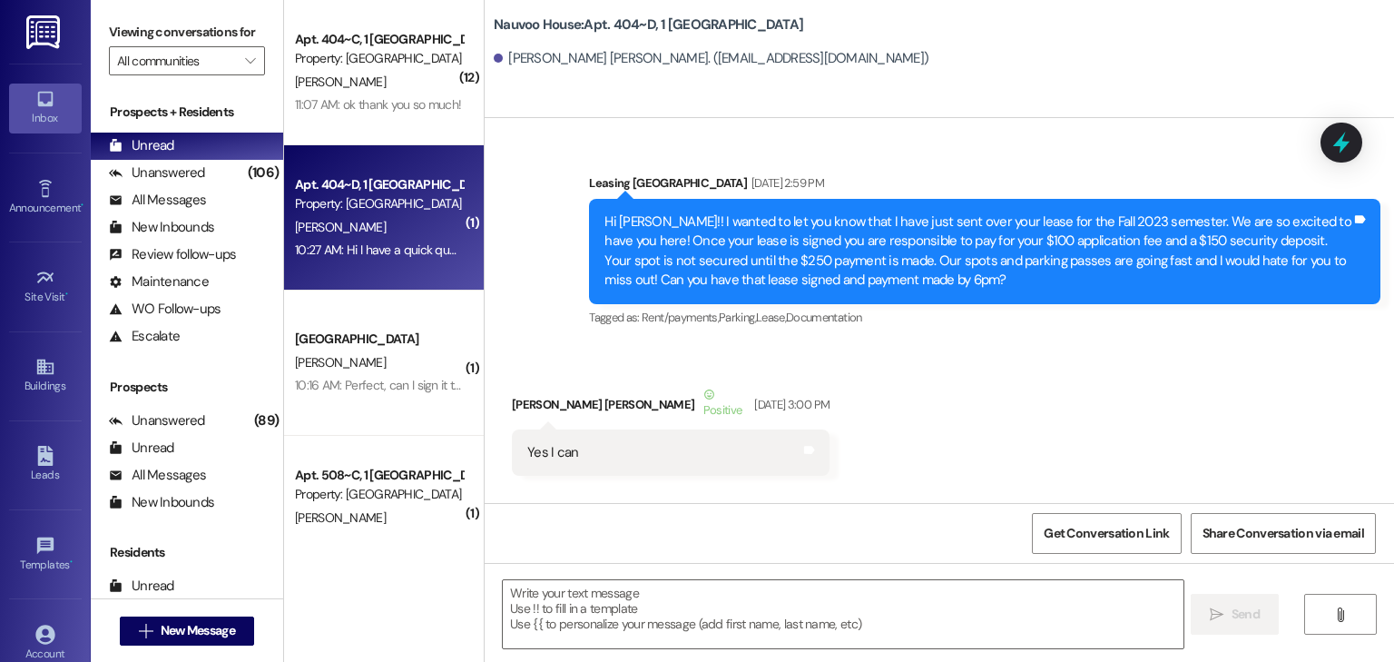
scroll to position [45463, 0]
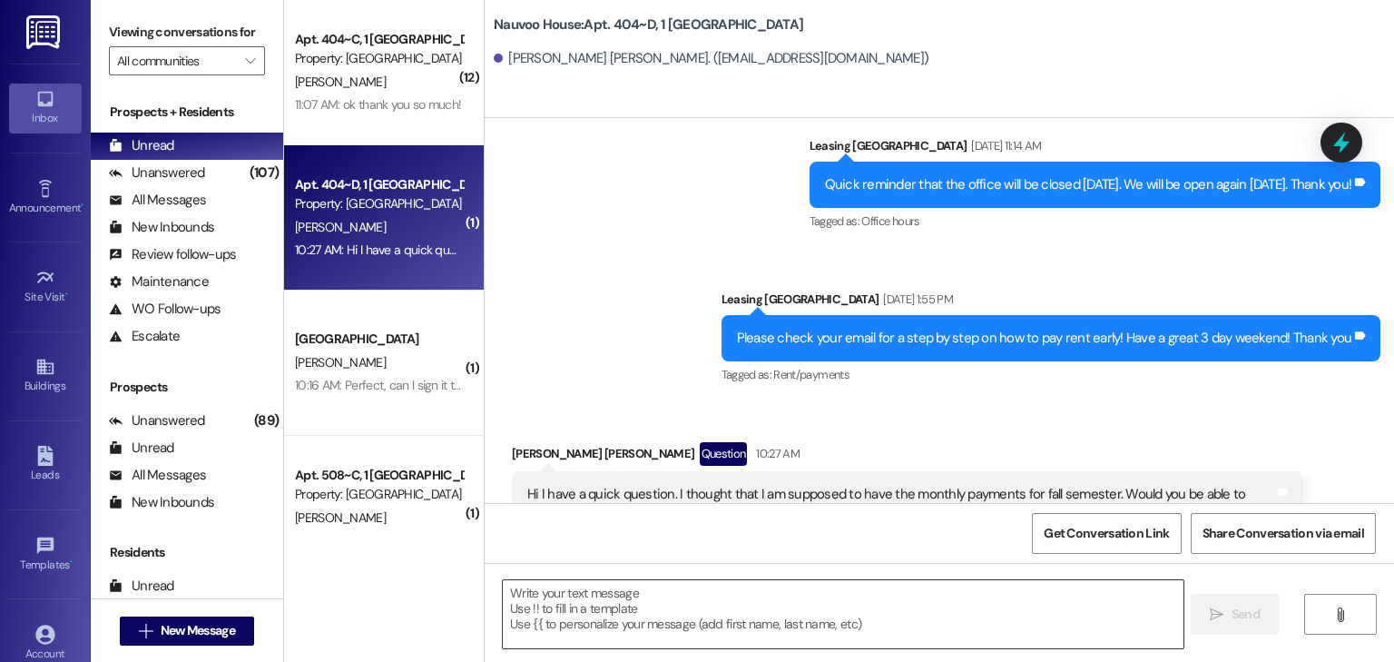
click at [722, 614] on textarea at bounding box center [843, 614] width 680 height 68
